Goal: Task Accomplishment & Management: Manage account settings

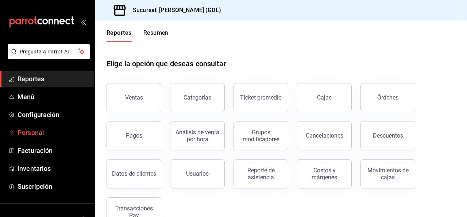
click at [36, 132] on span "Personal" at bounding box center [53, 132] width 71 height 10
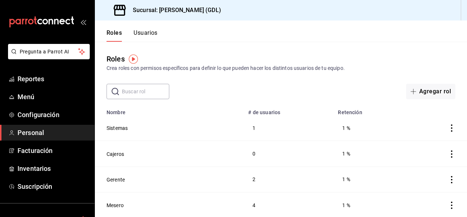
click at [315, 45] on div "Roles Crea roles con permisos específicos para definir lo que pueden hacer los …" at bounding box center [281, 70] width 373 height 57
click at [141, 37] on button "Usuarios" at bounding box center [146, 35] width 24 height 12
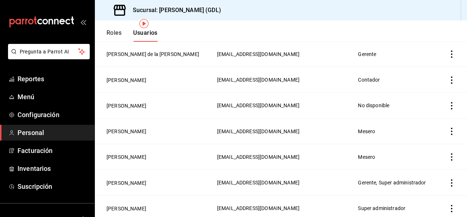
scroll to position [35, 0]
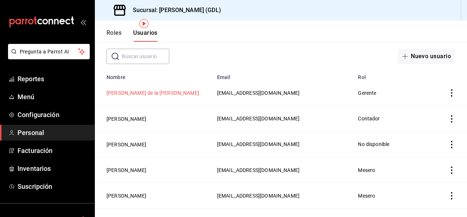
click at [138, 92] on button "[PERSON_NAME] de la [PERSON_NAME]" at bounding box center [153, 92] width 93 height 7
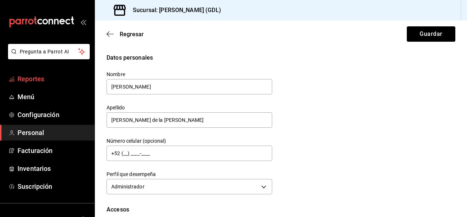
click at [43, 79] on span "Reportes" at bounding box center [53, 79] width 71 height 10
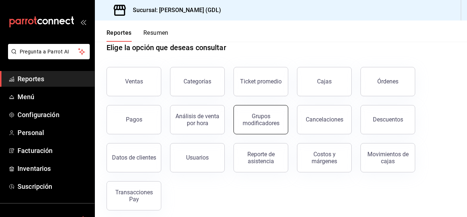
scroll to position [21, 0]
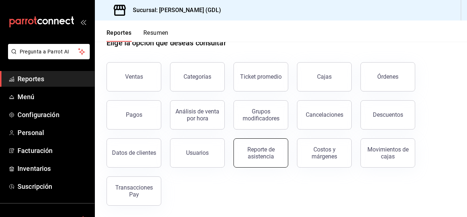
click at [278, 146] on div "Reporte de asistencia" at bounding box center [260, 153] width 45 height 14
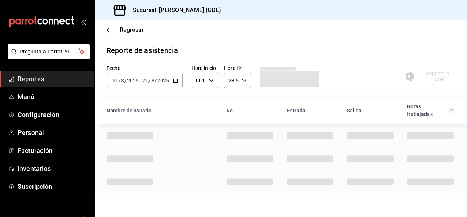
click at [176, 81] on icon "button" at bounding box center [175, 80] width 5 height 5
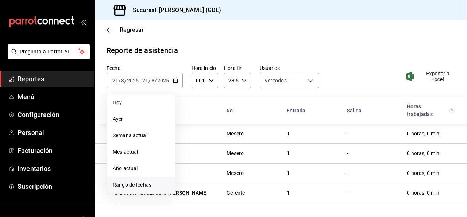
click at [155, 180] on li "Rango de fechas" at bounding box center [141, 184] width 68 height 16
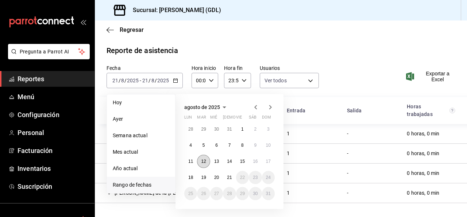
click at [202, 165] on button "12" at bounding box center [203, 160] width 13 height 13
click at [275, 161] on button "17" at bounding box center [268, 160] width 13 height 13
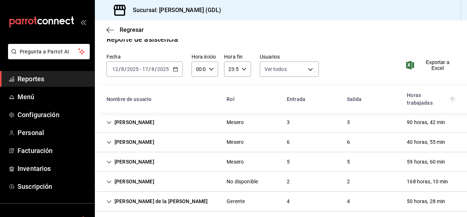
scroll to position [17, 0]
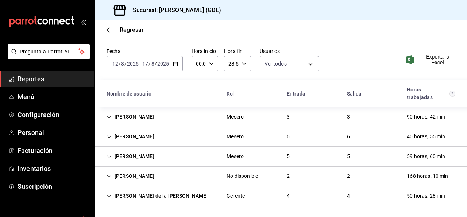
click at [134, 190] on div "[PERSON_NAME] de la [PERSON_NAME]" at bounding box center [157, 196] width 113 height 14
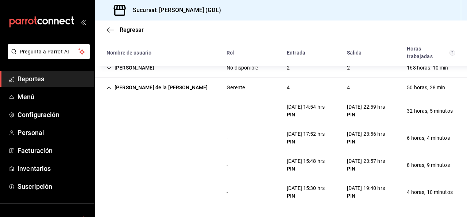
scroll to position [15, 0]
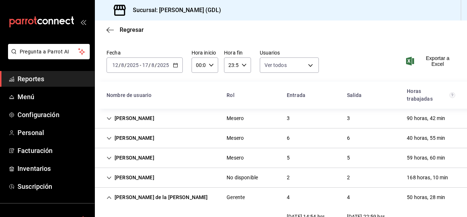
click at [110, 197] on icon "Cell" at bounding box center [109, 197] width 5 height 5
click at [114, 117] on div "[PERSON_NAME]" at bounding box center [131, 118] width 60 height 14
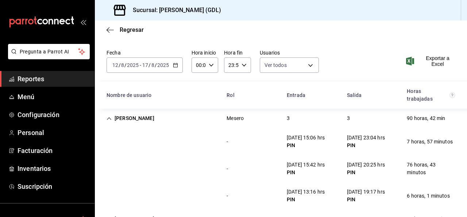
click at [111, 117] on icon "Cell" at bounding box center [109, 118] width 5 height 5
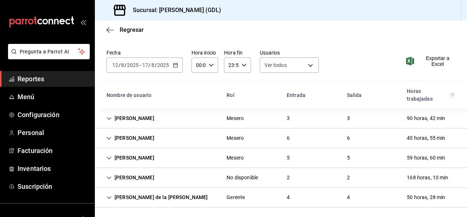
click at [41, 80] on span "Reportes" at bounding box center [53, 79] width 71 height 10
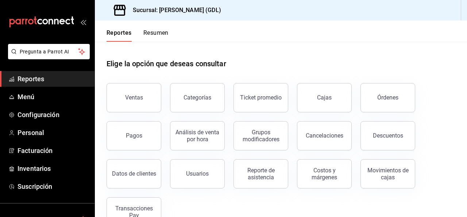
scroll to position [37, 0]
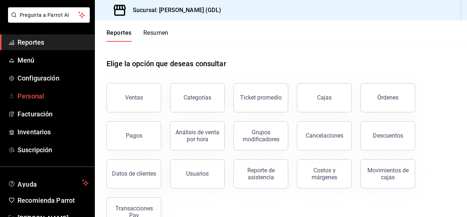
click at [33, 96] on span "Personal" at bounding box center [53, 96] width 71 height 10
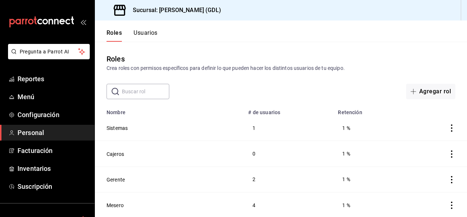
click at [158, 36] on button "Usuarios" at bounding box center [146, 35] width 24 height 12
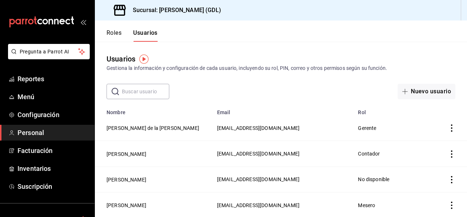
click at [196, 126] on td "[PERSON_NAME] de la [PERSON_NAME]" at bounding box center [154, 128] width 118 height 26
click at [164, 127] on button "Karla Sujei Rodriguez de la Cruz" at bounding box center [153, 127] width 93 height 7
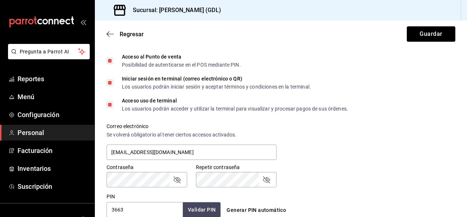
scroll to position [256, 0]
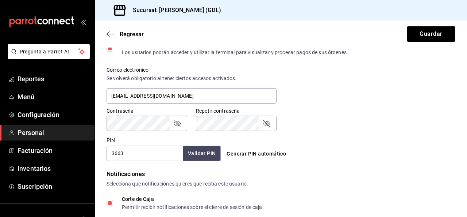
click at [267, 125] on icon "passwordField" at bounding box center [266, 123] width 7 height 7
click at [267, 125] on icon "passwordField" at bounding box center [266, 123] width 9 height 9
click at [181, 123] on icon "passwordField" at bounding box center [177, 123] width 9 height 9
click at [434, 29] on button "Guardar" at bounding box center [431, 33] width 49 height 15
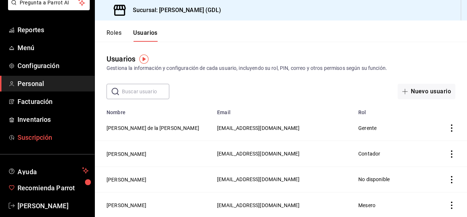
scroll to position [59, 0]
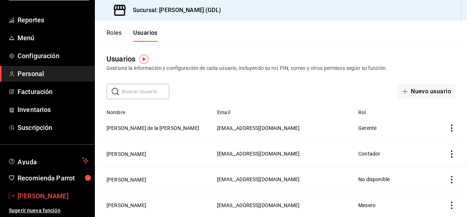
click at [36, 199] on span "Franco Alva" at bounding box center [53, 196] width 71 height 10
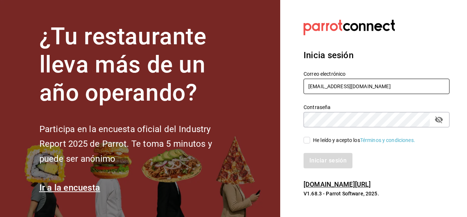
drag, startPoint x: 320, startPoint y: 88, endPoint x: 134, endPoint y: 88, distance: 186.6
click at [134, 88] on div "¿Tu restaurante lleva más de un año operando? Participa en la encuesta oficial …" at bounding box center [233, 108] width 467 height 217
type input "[EMAIL_ADDRESS][DOMAIN_NAME]"
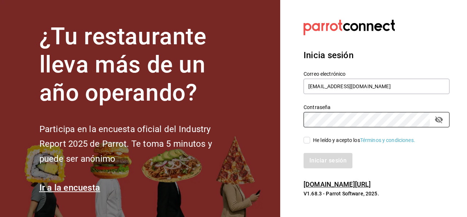
click at [261, 124] on div "¿Tu restaurante lleva más de un año operando? Participa en la encuesta oficial …" at bounding box center [233, 108] width 467 height 217
click at [305, 141] on input "He leído y acepto los Términos y condiciones." at bounding box center [307, 140] width 7 height 7
checkbox input "true"
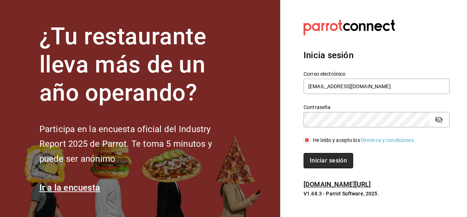
click at [339, 161] on button "Iniciar sesión" at bounding box center [329, 160] width 50 height 15
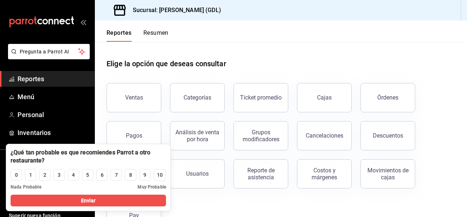
click at [172, 63] on h1 "Elige la opción que deseas consultar" at bounding box center [167, 63] width 120 height 11
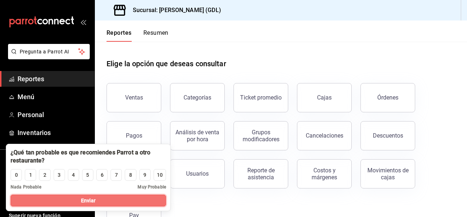
drag, startPoint x: 156, startPoint y: 204, endPoint x: 169, endPoint y: 109, distance: 95.8
click at [158, 204] on button "Enviar" at bounding box center [89, 200] width 156 height 12
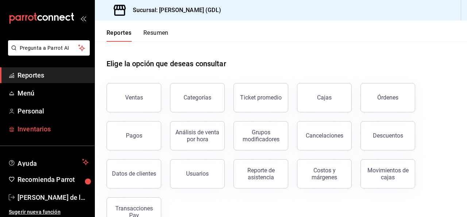
scroll to position [5, 0]
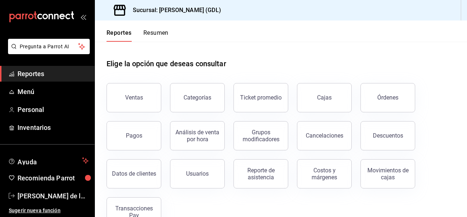
click at [149, 33] on button "Resumen" at bounding box center [156, 35] width 25 height 12
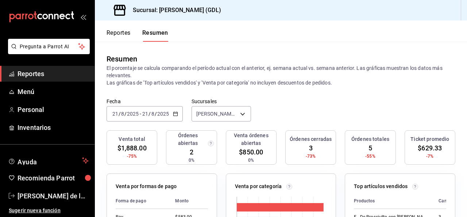
click at [30, 75] on span "Reportes" at bounding box center [53, 74] width 71 height 10
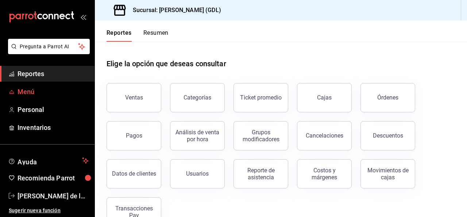
click at [42, 90] on span "Menú" at bounding box center [53, 92] width 71 height 10
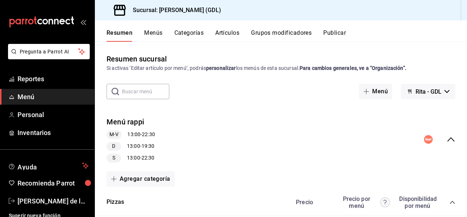
click at [148, 35] on button "Menús" at bounding box center [153, 35] width 18 height 12
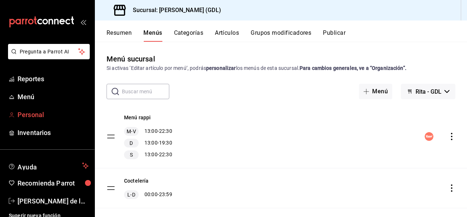
click at [40, 117] on span "Personal" at bounding box center [53, 115] width 71 height 10
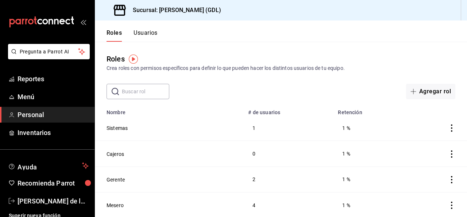
click at [153, 35] on button "Usuarios" at bounding box center [146, 35] width 24 height 12
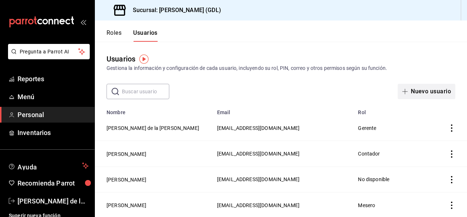
click at [411, 97] on button "Nuevo usuario" at bounding box center [427, 91] width 58 height 15
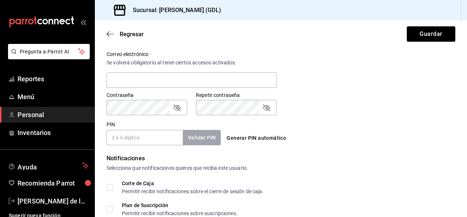
scroll to position [292, 0]
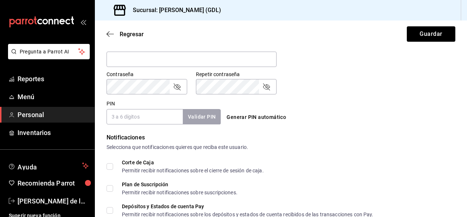
click at [114, 122] on input "PIN" at bounding box center [145, 116] width 76 height 15
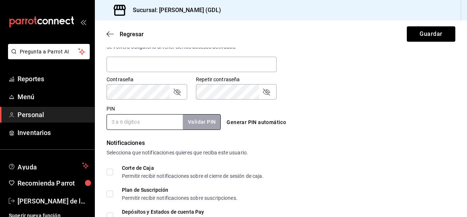
scroll to position [297, 0]
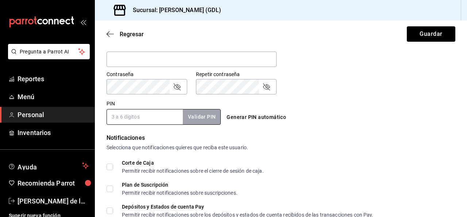
click at [370, 154] on div "Notificaciones Selecciona que notificaciones quieres que reciba este usuario. C…" at bounding box center [281, 175] width 349 height 84
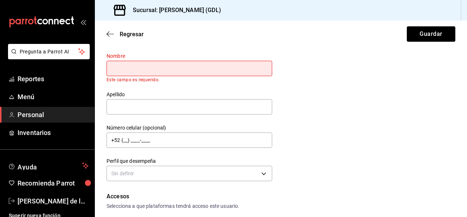
scroll to position [0, 0]
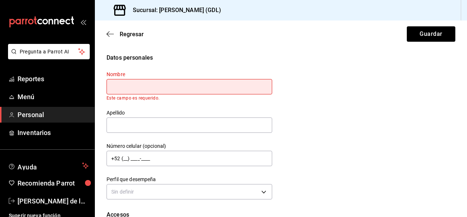
click at [132, 91] on input "text" at bounding box center [190, 86] width 166 height 15
type input "Joanna"
click at [151, 131] on div "Nombre Joanna Este campo es requerido. Apellido Número celular (opcional) +52 (…" at bounding box center [185, 131] width 175 height 139
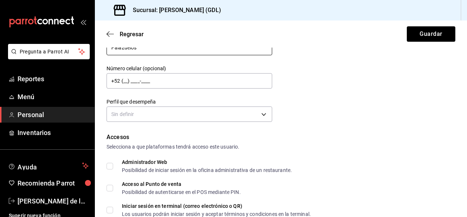
scroll to position [73, 0]
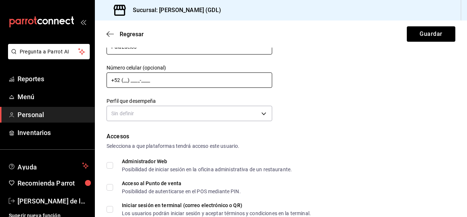
type input "Palazuelos"
click at [163, 77] on input "+52 (__) ____-____" at bounding box center [190, 79] width 166 height 15
click at [310, 81] on div "Datos personales Nombre Joanna Apellido Palazuelos Número celular (opcional) +5…" at bounding box center [281, 51] width 349 height 143
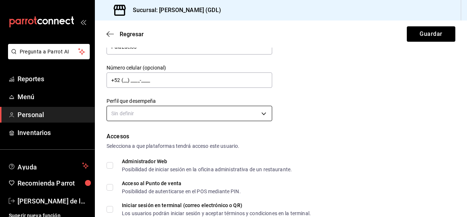
click at [166, 112] on body "Pregunta a Parrot AI Reportes Menú Personal Inventarios Ayuda Recomienda Parrot…" at bounding box center [233, 108] width 467 height 217
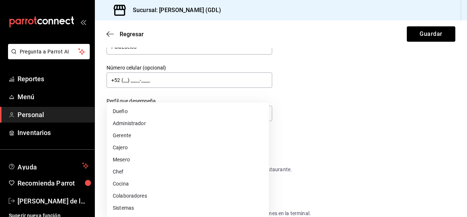
click at [151, 185] on li "Cocina" at bounding box center [188, 183] width 162 height 12
type input "KITCHEN"
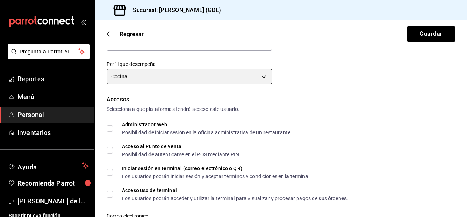
scroll to position [146, 0]
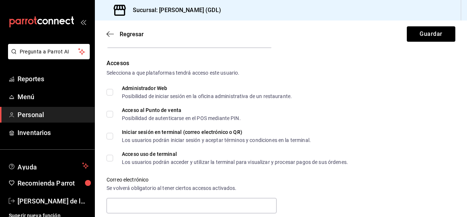
click at [254, 172] on div "Correo electrónico Se volverá obligatorio al tener ciertos accesos activados." at bounding box center [187, 190] width 179 height 47
click at [112, 116] on input "Acceso al Punto de venta Posibilidad de autenticarse en el POS mediante PIN." at bounding box center [110, 114] width 7 height 7
checkbox input "true"
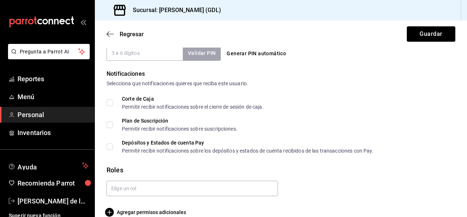
scroll to position [367, 0]
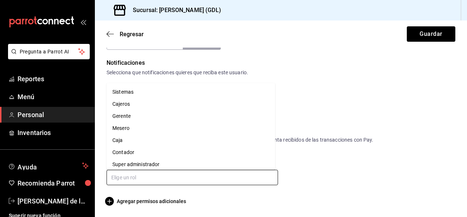
click at [162, 177] on input "text" at bounding box center [193, 176] width 172 height 15
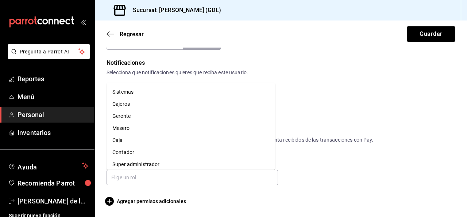
click at [359, 162] on div "Roles" at bounding box center [281, 159] width 349 height 10
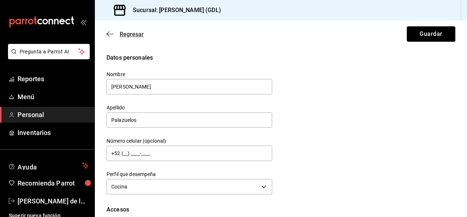
click at [112, 35] on icon "button" at bounding box center [110, 34] width 7 height 7
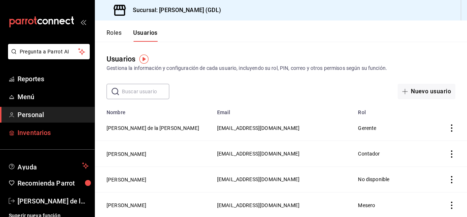
click at [54, 130] on span "Inventarios" at bounding box center [53, 132] width 71 height 10
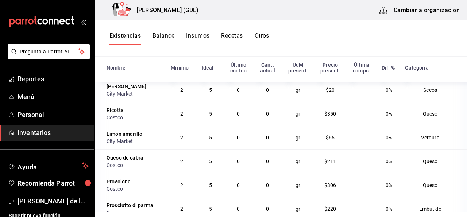
scroll to position [37, 0]
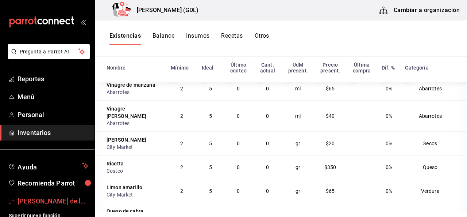
click at [22, 196] on span "[PERSON_NAME] de la [PERSON_NAME]" at bounding box center [53, 201] width 71 height 10
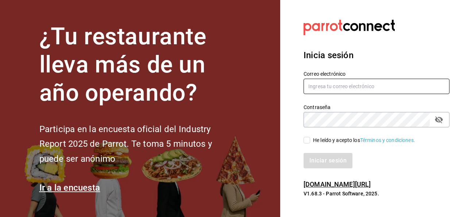
type input "[EMAIL_ADDRESS][DOMAIN_NAME]"
click at [308, 141] on input "He leído y acepto los Términos y condiciones." at bounding box center [307, 140] width 7 height 7
checkbox input "true"
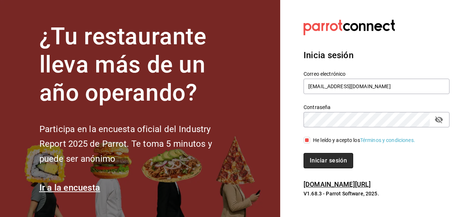
click at [321, 165] on button "Iniciar sesión" at bounding box center [329, 160] width 50 height 15
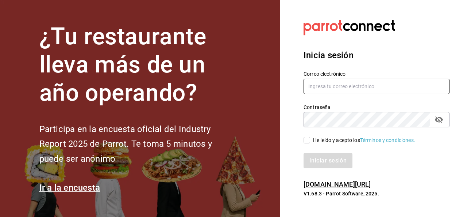
type input "[EMAIL_ADDRESS][DOMAIN_NAME]"
click at [312, 140] on span "He leído y acepto los Términos y condiciones." at bounding box center [362, 140] width 105 height 8
click at [310, 140] on input "He leído y acepto los Términos y condiciones." at bounding box center [307, 140] width 7 height 7
checkbox input "true"
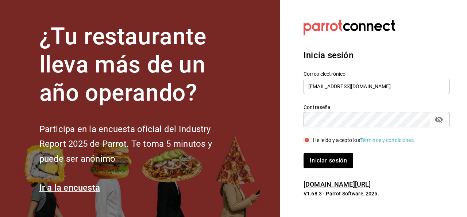
click at [328, 160] on button "Iniciar sesión" at bounding box center [329, 160] width 50 height 15
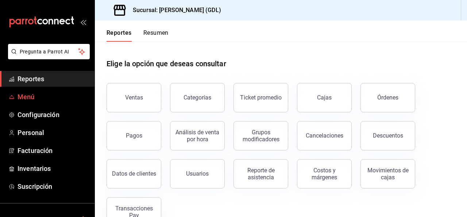
click at [49, 101] on span "Menú" at bounding box center [53, 97] width 71 height 10
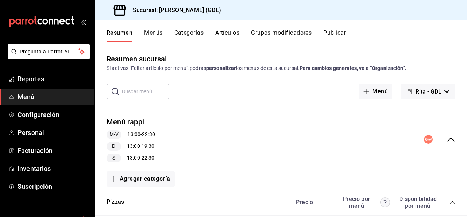
click at [143, 34] on div "Resumen Menús Categorías Artículos Grupos modificadores Publicar" at bounding box center [287, 35] width 361 height 12
click at [148, 33] on button "Menús" at bounding box center [153, 35] width 18 height 12
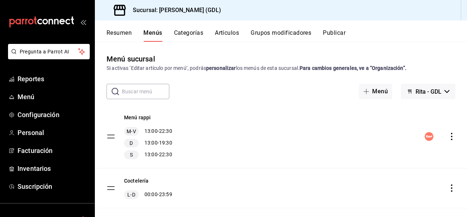
click at [234, 32] on button "Artículos" at bounding box center [227, 35] width 24 height 12
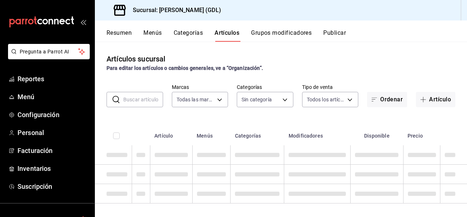
type input "c98b01ad-3431-465a-b391-fd370b6183a3"
type input "5a38c0db-50c4-4522-a78d-74971e2a78b7,d0fb3d89-d9fa-4950-9157-36d411a573a0,9959c…"
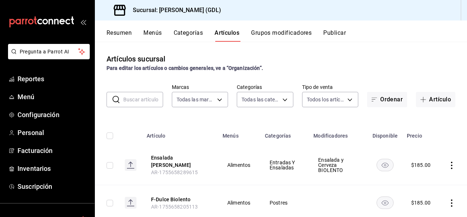
click at [377, 167] on rect "availability-product" at bounding box center [385, 164] width 17 height 12
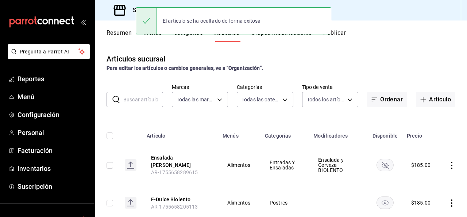
scroll to position [37, 0]
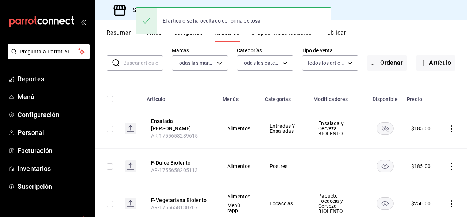
click at [378, 166] on rect "availability-product" at bounding box center [385, 166] width 17 height 12
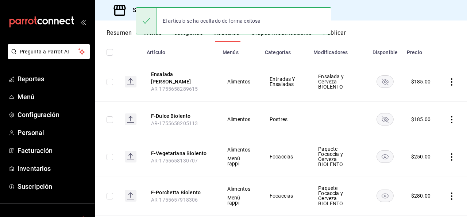
scroll to position [110, 0]
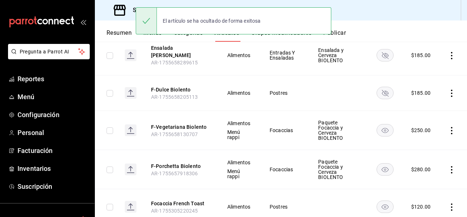
click at [383, 128] on icon "availability-product" at bounding box center [385, 130] width 7 height 5
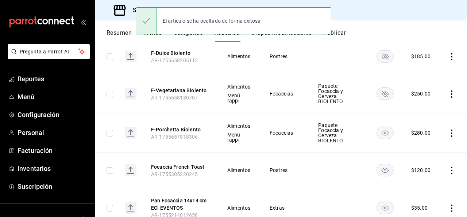
click at [377, 127] on rect "availability-product" at bounding box center [385, 133] width 17 height 12
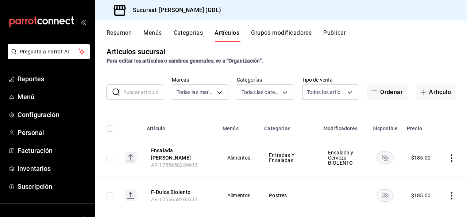
scroll to position [0, 0]
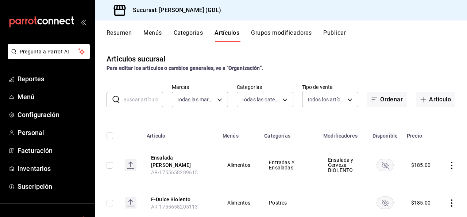
click at [183, 31] on button "Categorías" at bounding box center [189, 35] width 30 height 12
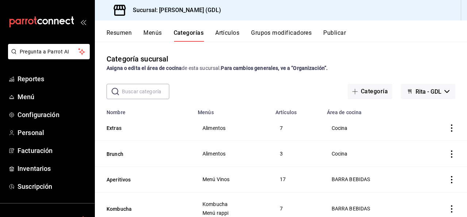
click at [324, 34] on div "Resumen Menús Categorías Artículos Grupos modificadores Publicar" at bounding box center [287, 35] width 361 height 12
click at [336, 34] on button "Publicar" at bounding box center [335, 35] width 23 height 12
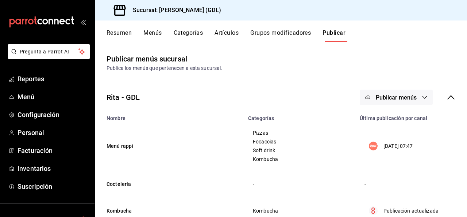
click at [377, 98] on span "Publicar menús" at bounding box center [396, 97] width 41 height 7
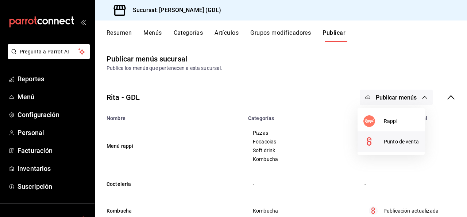
click at [401, 145] on li "Punto de venta" at bounding box center [391, 141] width 67 height 20
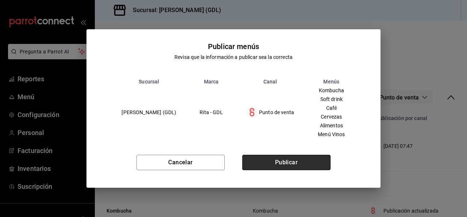
click at [306, 170] on button "Publicar" at bounding box center [286, 161] width 88 height 15
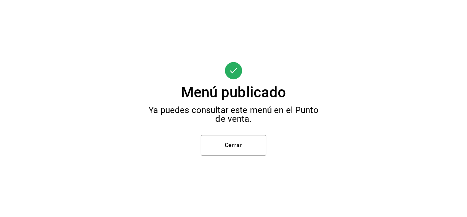
click at [268, 140] on div "Menú publicado Ya puedes consultar este menú en el Punto de venta. Cerrar" at bounding box center [233, 108] width 467 height 217
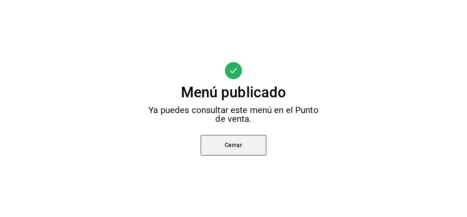
click at [262, 140] on button "Cerrar" at bounding box center [234, 145] width 66 height 20
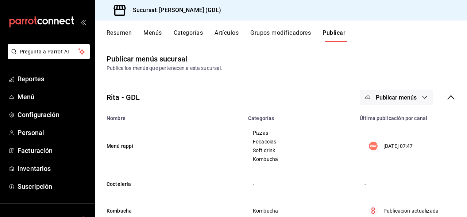
click at [156, 35] on button "Menús" at bounding box center [153, 35] width 18 height 12
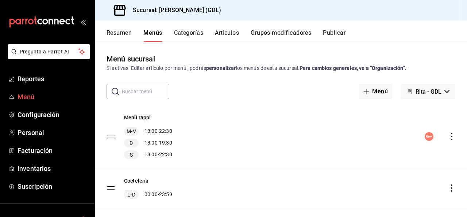
click at [35, 100] on span "Menú" at bounding box center [53, 97] width 71 height 10
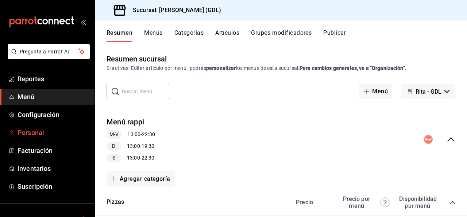
click at [46, 131] on span "Personal" at bounding box center [53, 132] width 71 height 10
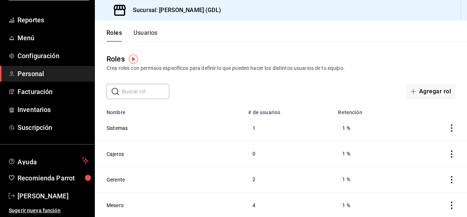
click at [143, 33] on button "Usuarios" at bounding box center [146, 35] width 24 height 12
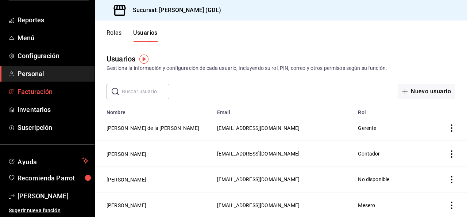
click at [32, 96] on span "Facturación" at bounding box center [53, 92] width 71 height 10
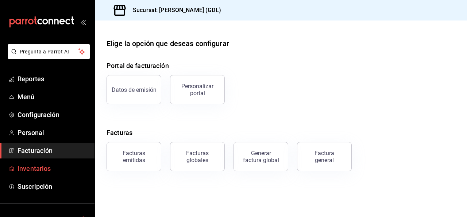
click at [50, 163] on link "Inventarios" at bounding box center [47, 168] width 95 height 16
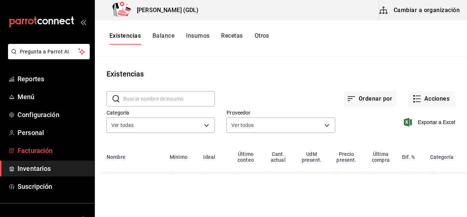
click at [55, 151] on span "Facturación" at bounding box center [53, 150] width 71 height 10
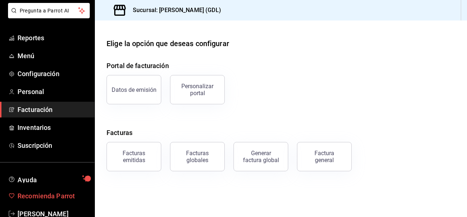
scroll to position [59, 0]
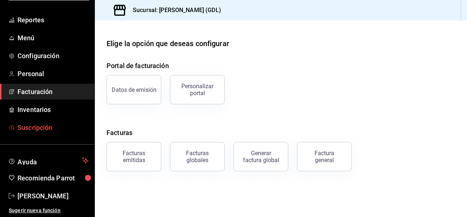
click at [34, 127] on span "Suscripción" at bounding box center [53, 127] width 71 height 10
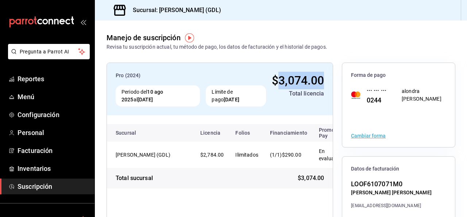
drag, startPoint x: 274, startPoint y: 82, endPoint x: 319, endPoint y: 79, distance: 45.4
click at [319, 79] on span "$3,074.00" at bounding box center [298, 80] width 52 height 14
click at [356, 61] on div "Pro (2024) Periodo del 10 ago 2025 al [DATE] Límite de pago [DATE] $3,074.00 To…" at bounding box center [281, 198] width 373 height 295
click at [57, 76] on span "Reportes" at bounding box center [53, 79] width 71 height 10
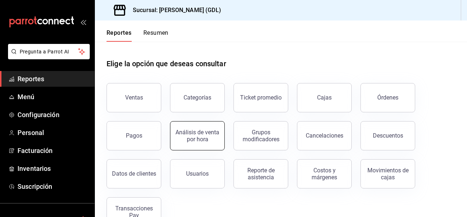
click at [213, 127] on button "Análisis de venta por hora" at bounding box center [197, 135] width 55 height 29
